Goal: Task Accomplishment & Management: Manage account settings

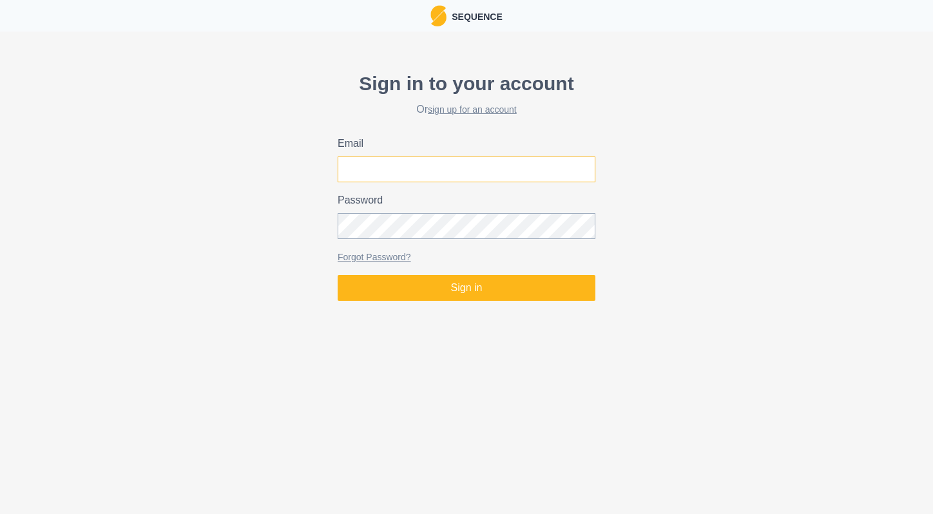
type input "[EMAIL_ADDRESS][DOMAIN_NAME]"
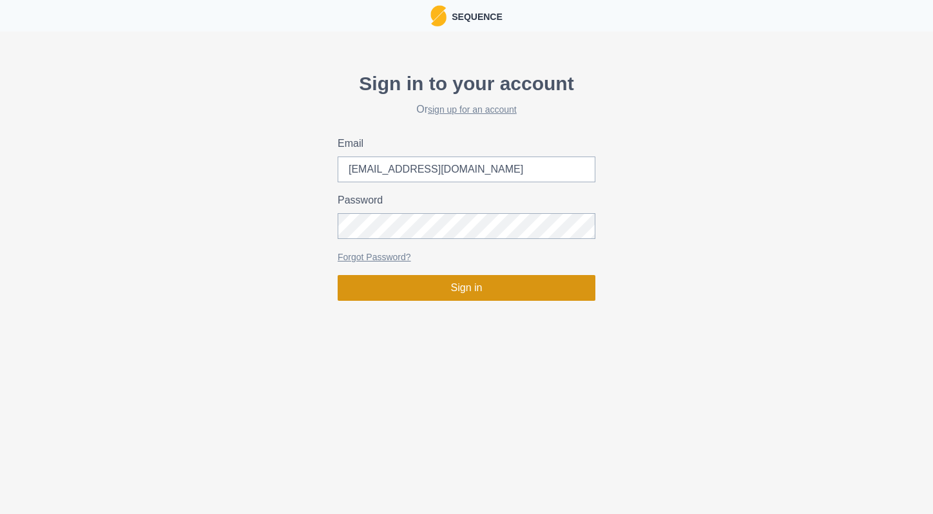
click at [448, 296] on button "Sign in" at bounding box center [467, 288] width 258 height 26
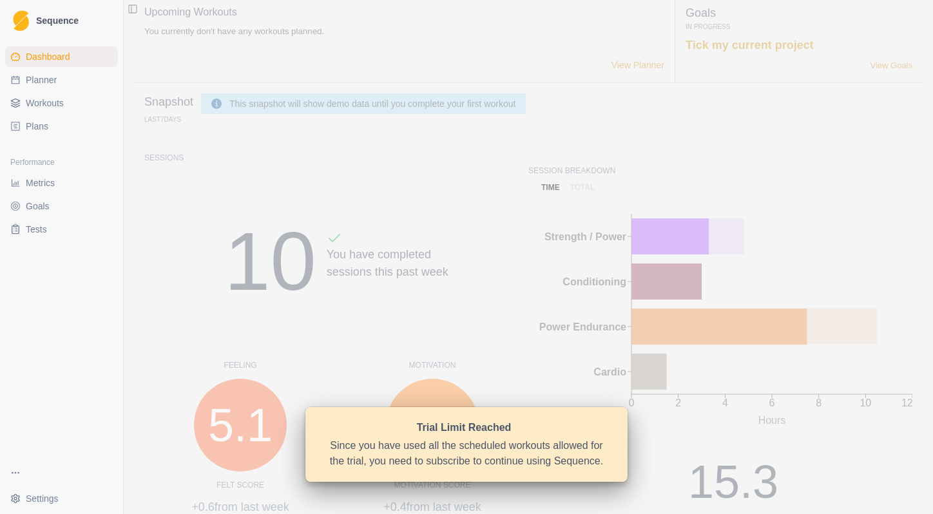
click at [470, 438] on div "Trial Limit Reached Since you have used all the scheduled workouts allowed for …" at bounding box center [467, 444] width 322 height 75
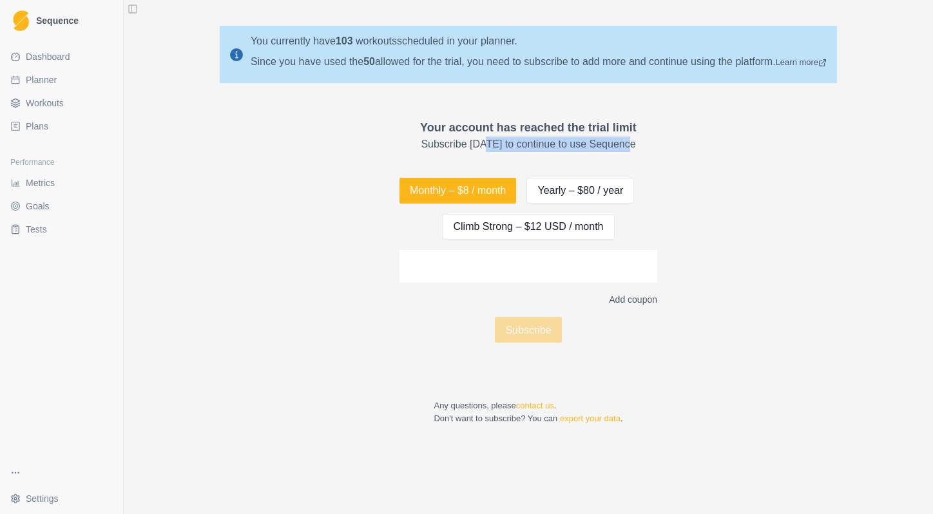
drag, startPoint x: 487, startPoint y: 149, endPoint x: 540, endPoint y: 162, distance: 54.6
click at [540, 162] on div "Your account has reached the trial limit Subscribe [DATE] to continue to use Se…" at bounding box center [529, 272] width 258 height 306
click at [529, 229] on button "Climb Strong – $12 USD / month" at bounding box center [529, 227] width 172 height 26
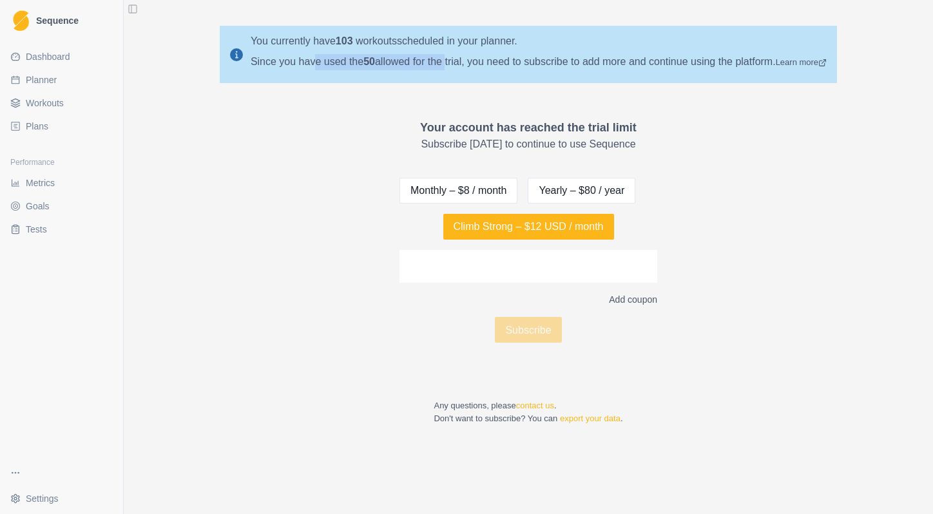
drag, startPoint x: 316, startPoint y: 63, endPoint x: 438, endPoint y: 63, distance: 122.5
click at [438, 63] on div "Since you have used the 50 allowed for the trial, you need to subscribe to add …" at bounding box center [539, 62] width 576 height 16
click at [538, 227] on button "Climb Strong – $12 USD / month" at bounding box center [529, 227] width 171 height 26
click at [61, 16] on span "Sequence" at bounding box center [57, 20] width 43 height 9
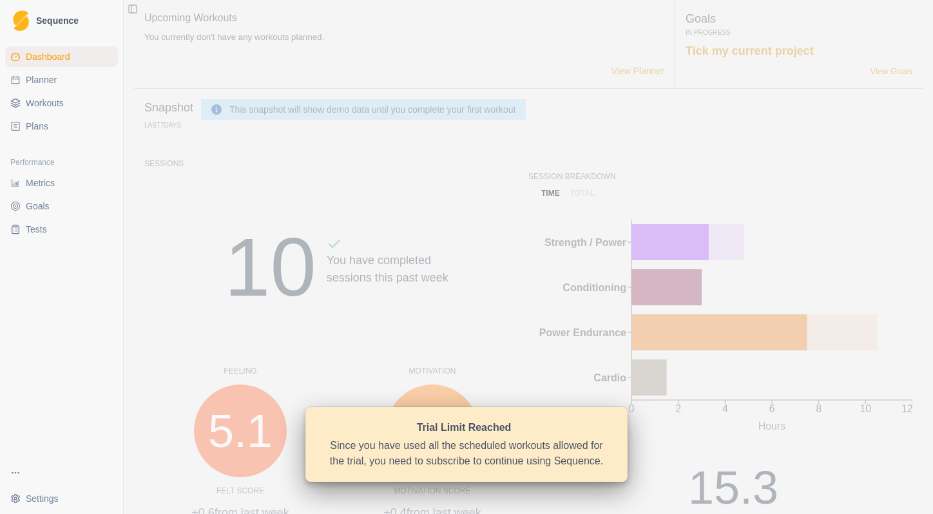
click at [81, 108] on link "Workouts" at bounding box center [61, 103] width 113 height 21
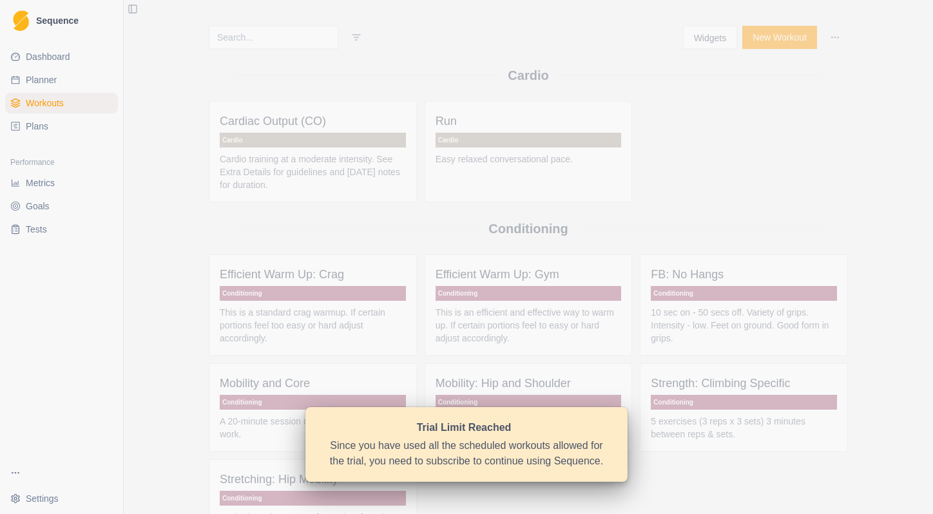
click at [73, 90] on link "Planner" at bounding box center [61, 80] width 113 height 21
select select "month"
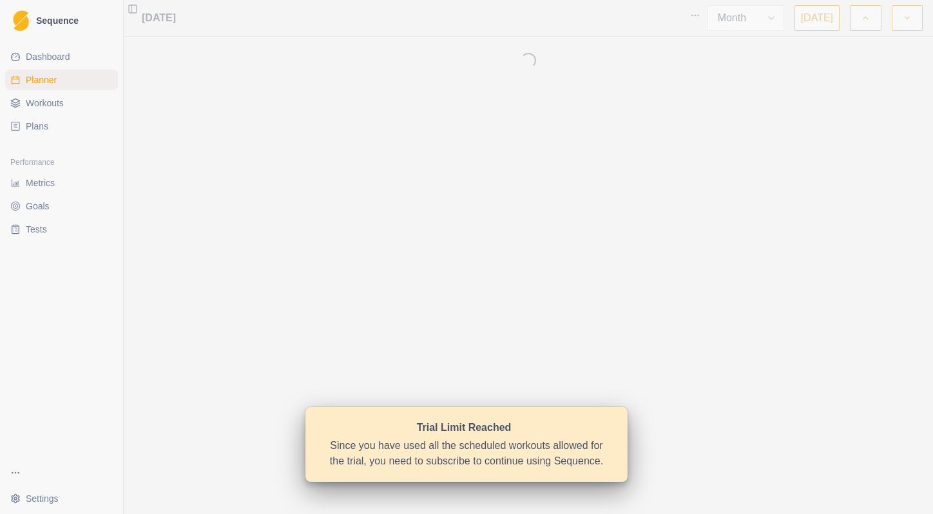
click at [70, 59] on span "Dashboard" at bounding box center [48, 56] width 44 height 13
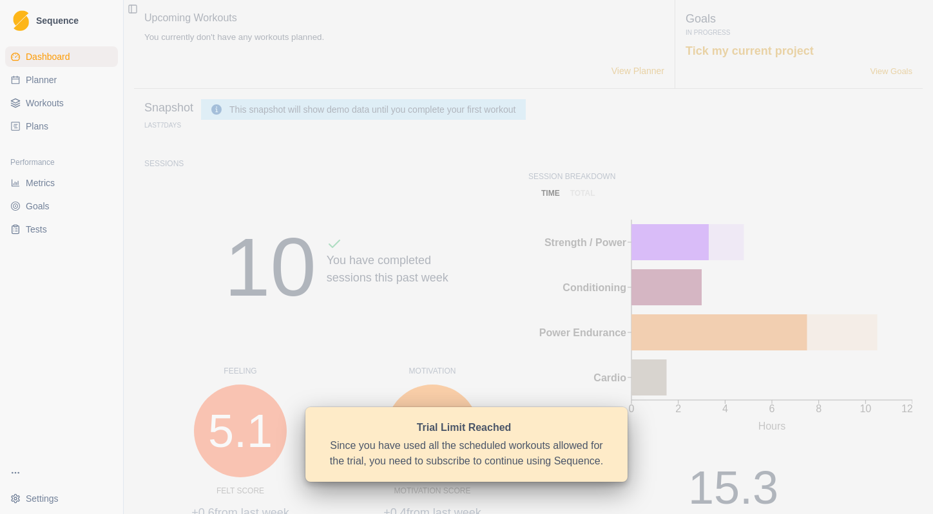
click at [70, 59] on span "Dashboard" at bounding box center [48, 56] width 44 height 13
click at [61, 55] on span "Dashboard" at bounding box center [48, 56] width 44 height 13
click at [53, 503] on html "Sequence Dashboard Planner Workouts Plans Performance Metrics Goals Tests Setti…" at bounding box center [466, 257] width 933 height 514
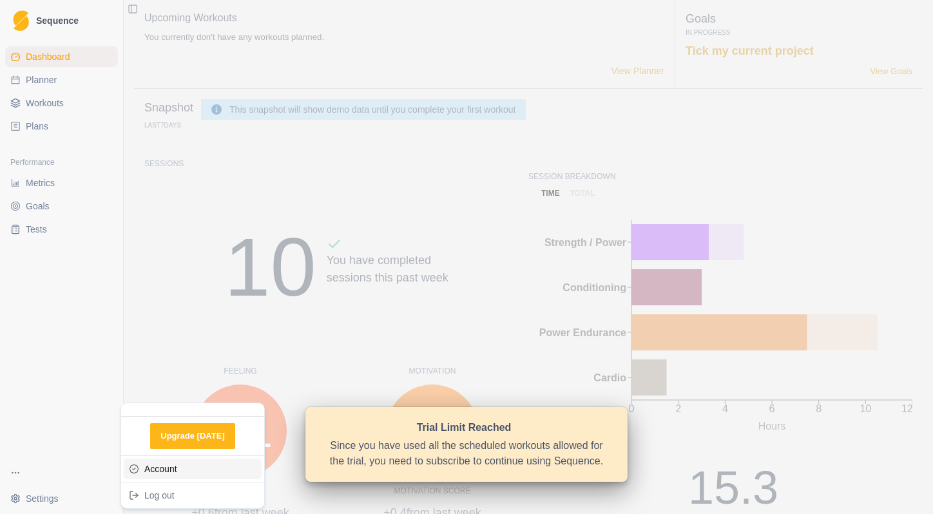
click at [166, 471] on link "Account" at bounding box center [193, 469] width 138 height 21
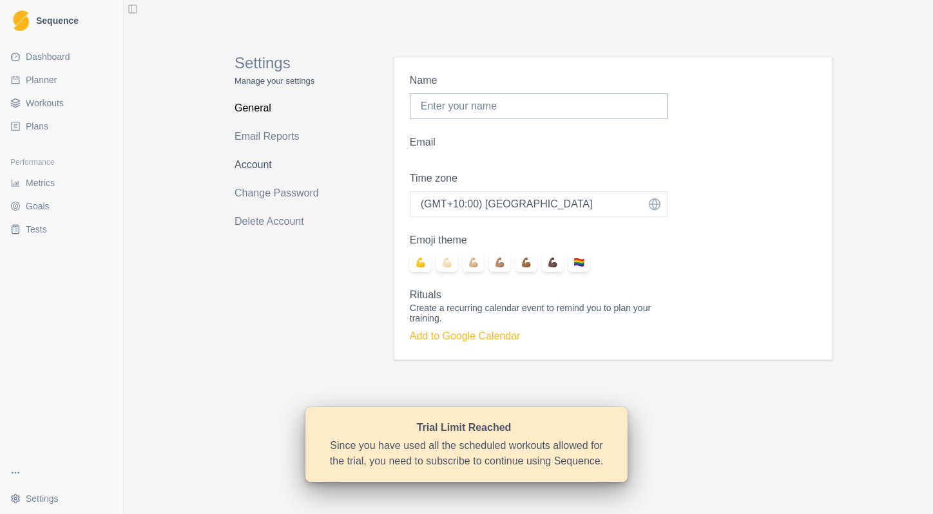
click at [263, 166] on link "Account" at bounding box center [286, 165] width 102 height 21
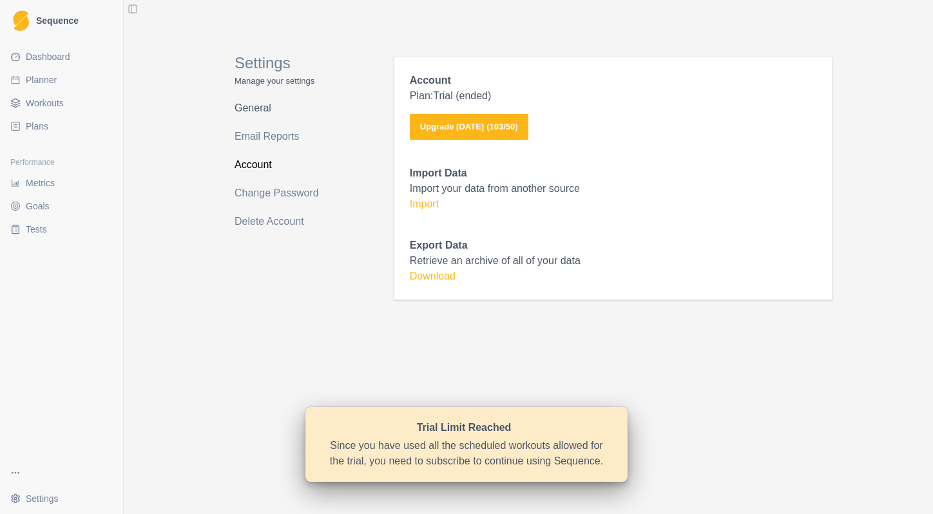
click at [260, 106] on link "General" at bounding box center [286, 108] width 102 height 21
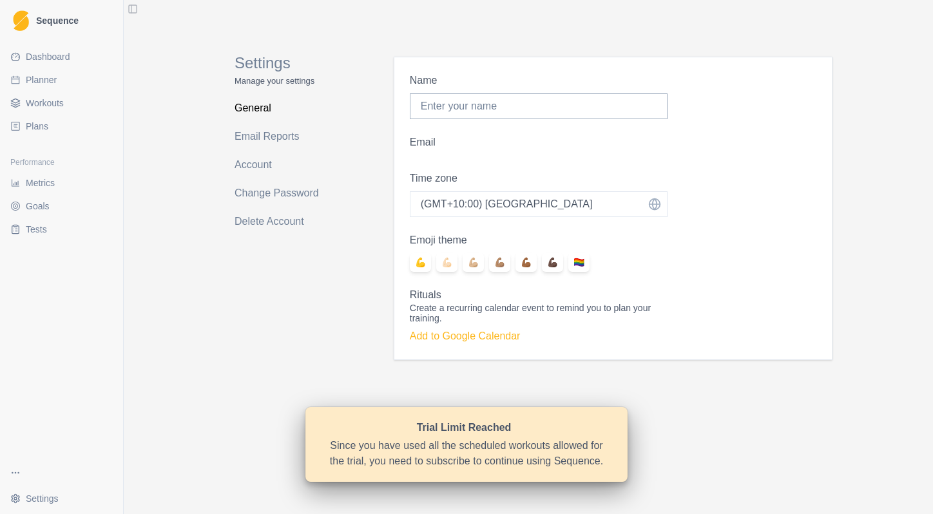
click at [47, 59] on span "Dashboard" at bounding box center [48, 56] width 44 height 13
